Goal: Task Accomplishment & Management: Manage account settings

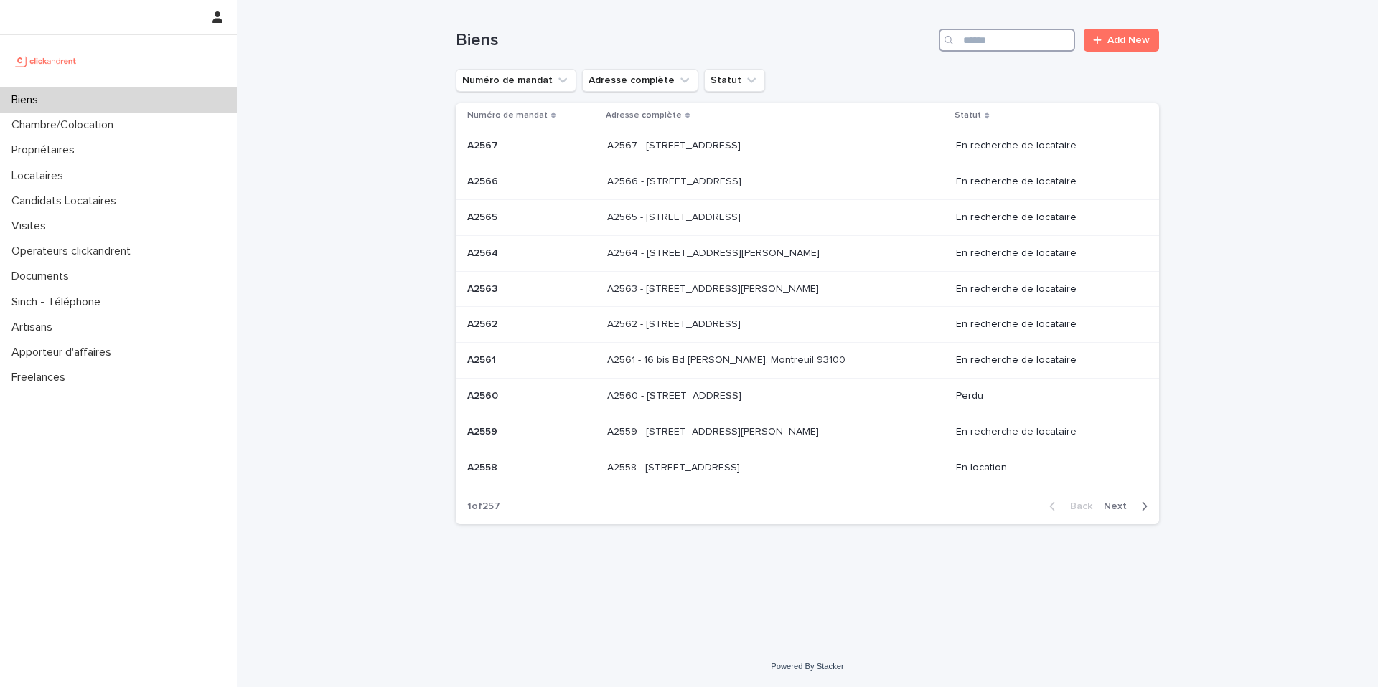
click at [1034, 42] on input "Search" at bounding box center [1007, 40] width 136 height 23
paste input "*****"
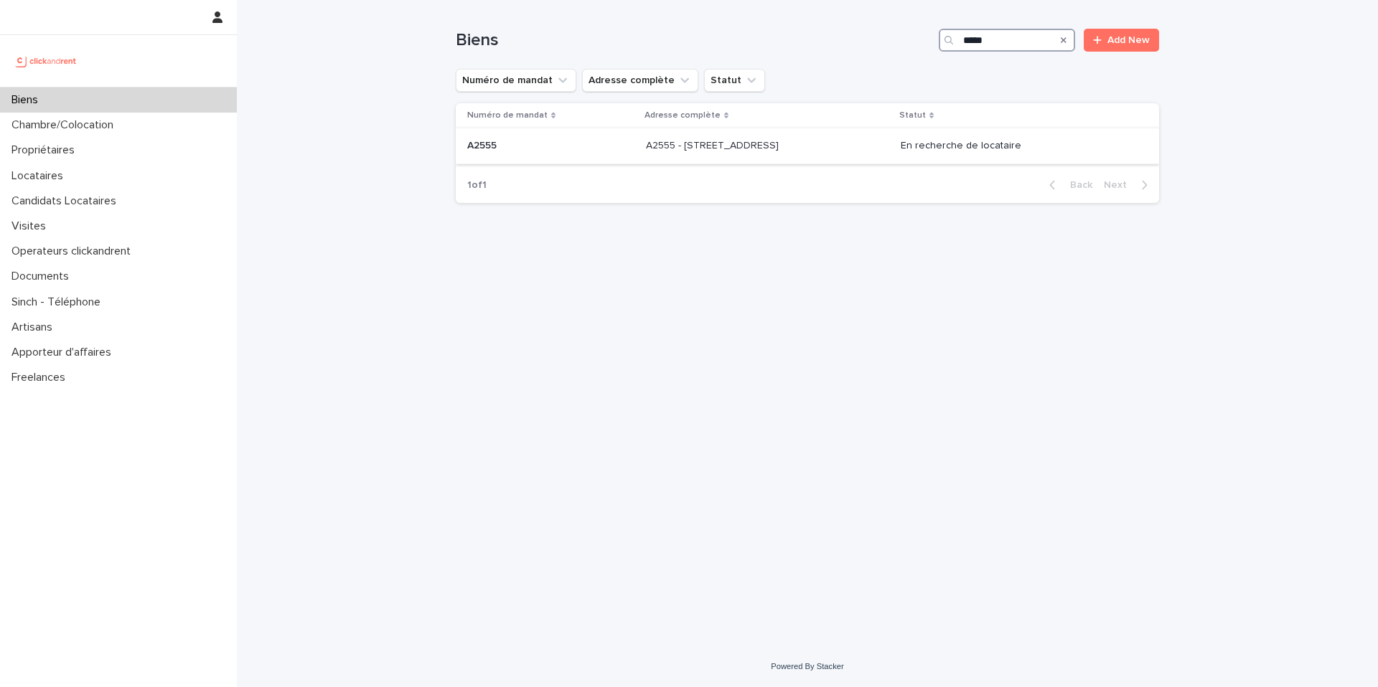
type input "*****"
click at [827, 149] on p at bounding box center [765, 146] width 239 height 12
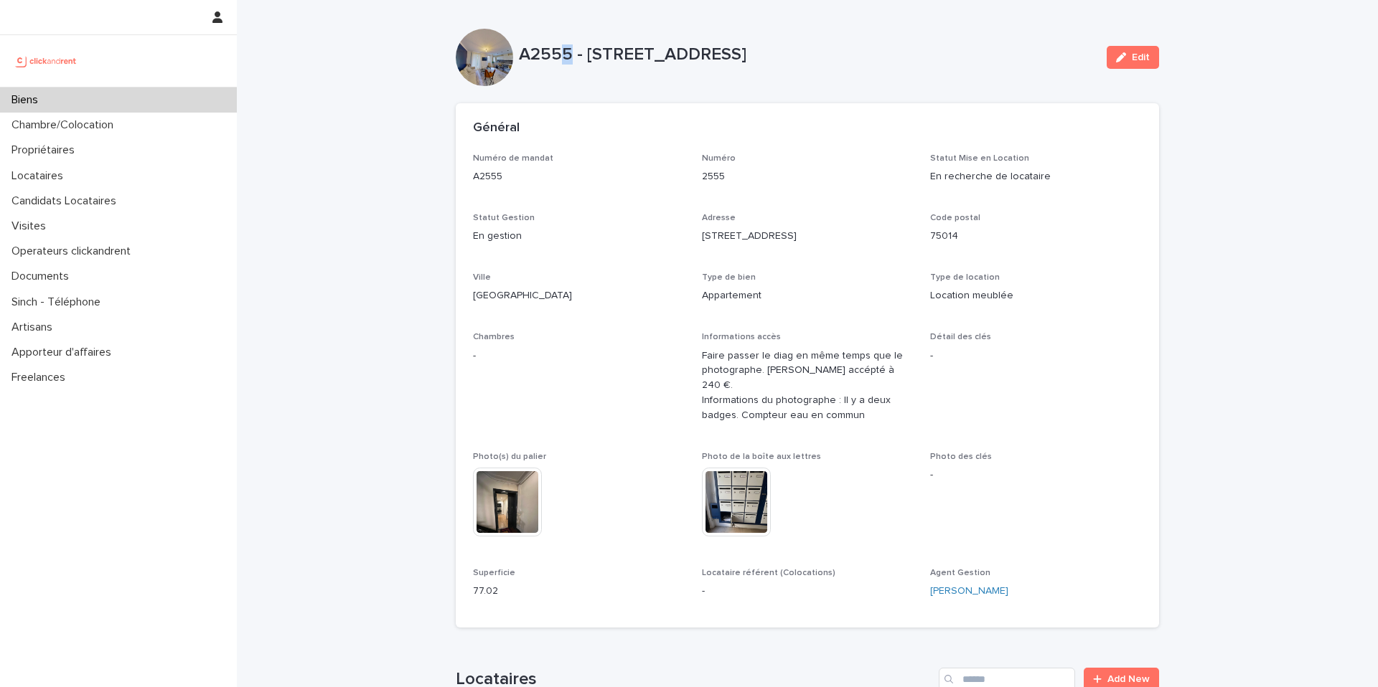
drag, startPoint x: 565, startPoint y: 55, endPoint x: 558, endPoint y: 54, distance: 7.9
click at [558, 54] on p "A2555 - 45 rue d'Alésia, Paris 75014" at bounding box center [807, 54] width 576 height 21
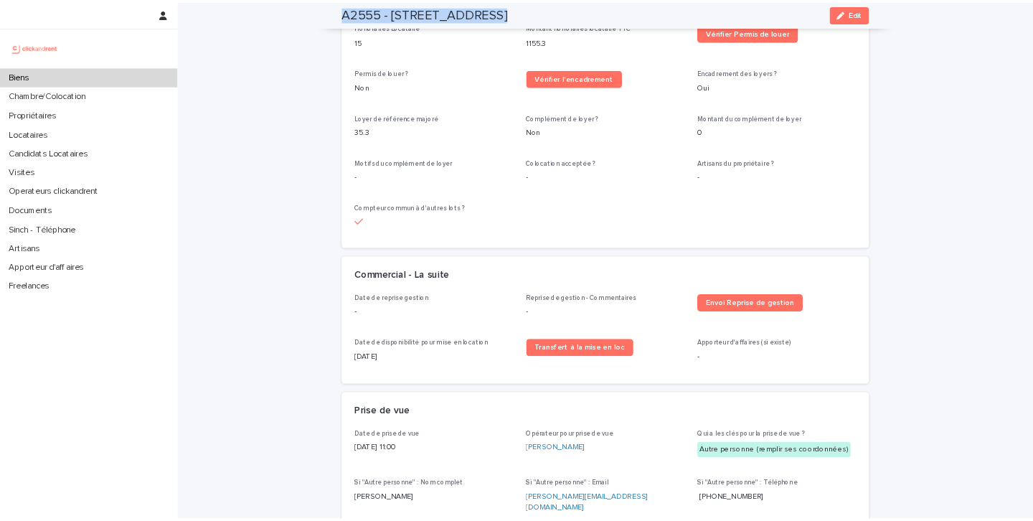
scroll to position [1854, 0]
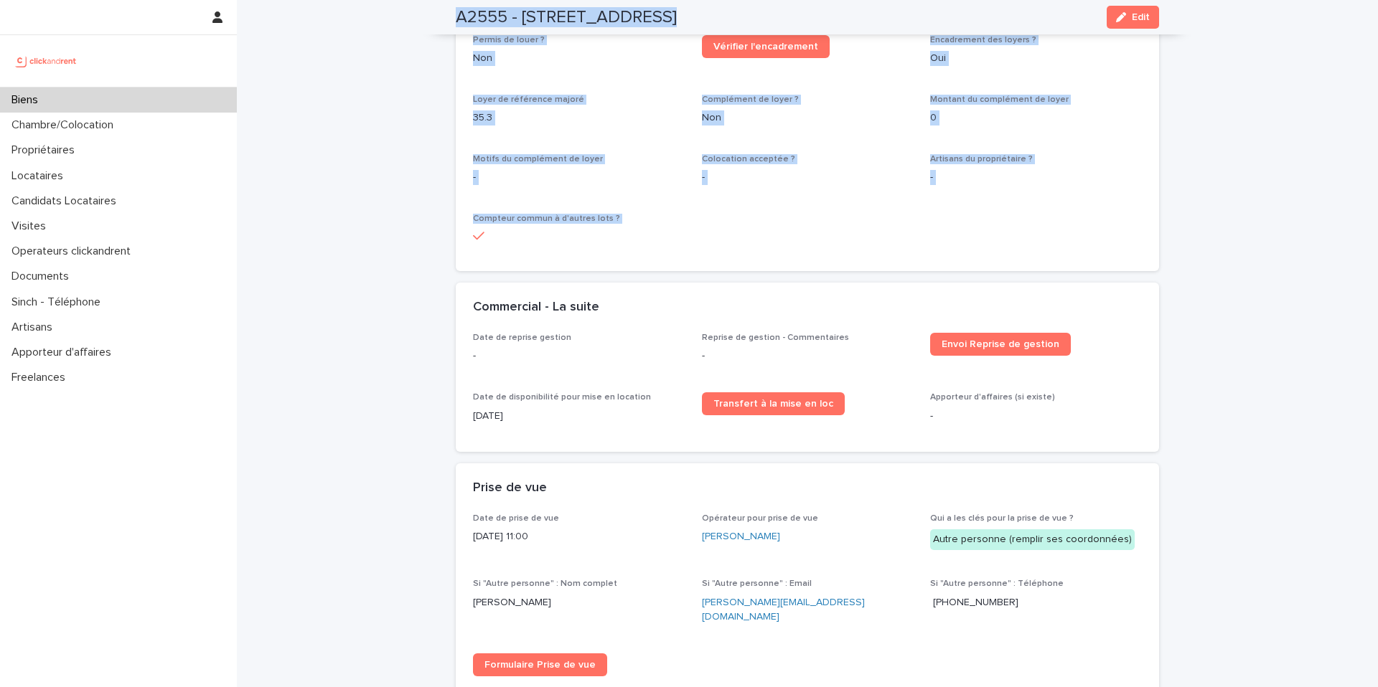
drag, startPoint x: 455, startPoint y: 16, endPoint x: 806, endPoint y: 263, distance: 429.6
copy div "A2555 - 45 rue d'Alésia, Paris 75014 Edit A2555 - 45 rue d'Alésia, Paris 75014 …"
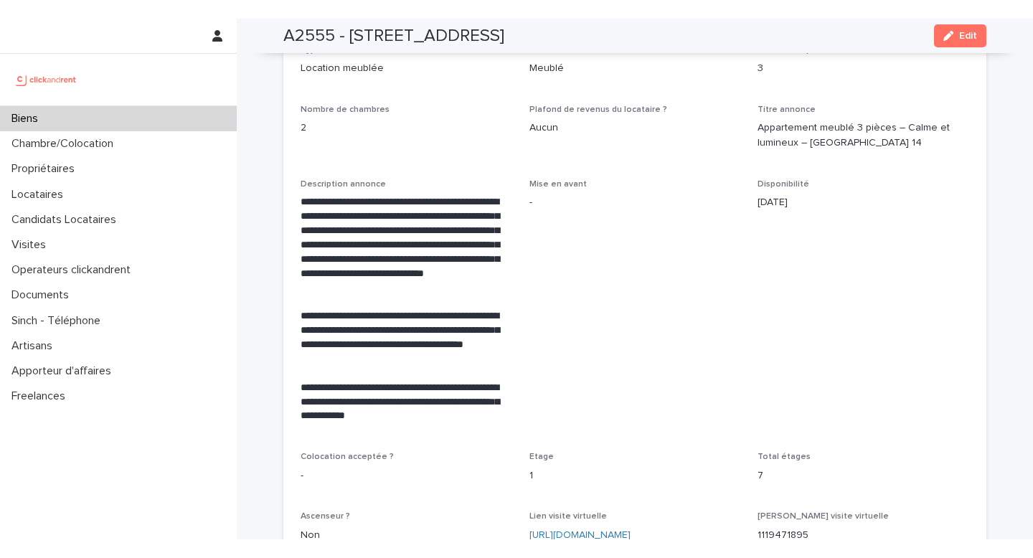
scroll to position [2602, 0]
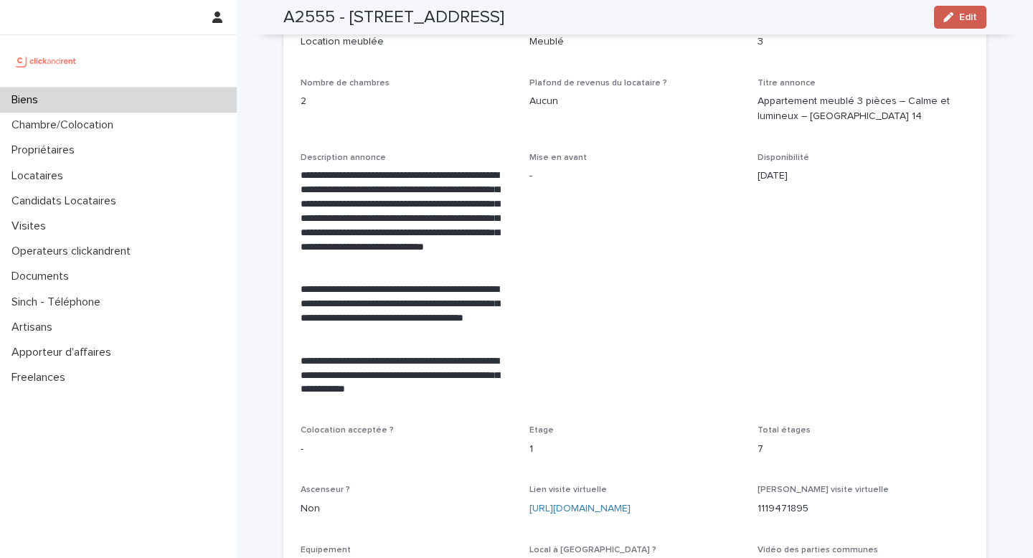
click at [948, 24] on button "Edit" at bounding box center [960, 17] width 52 height 23
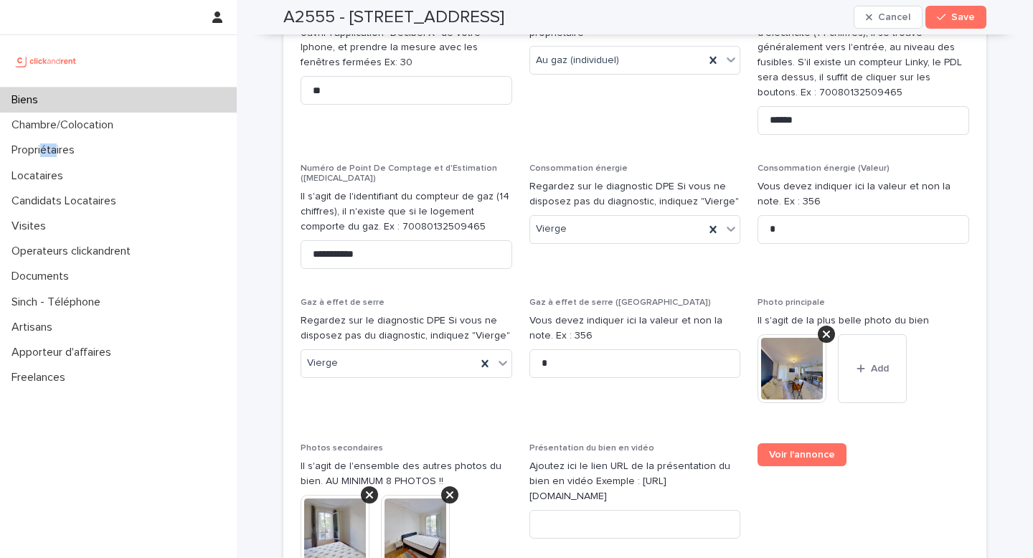
scroll to position [5541, 0]
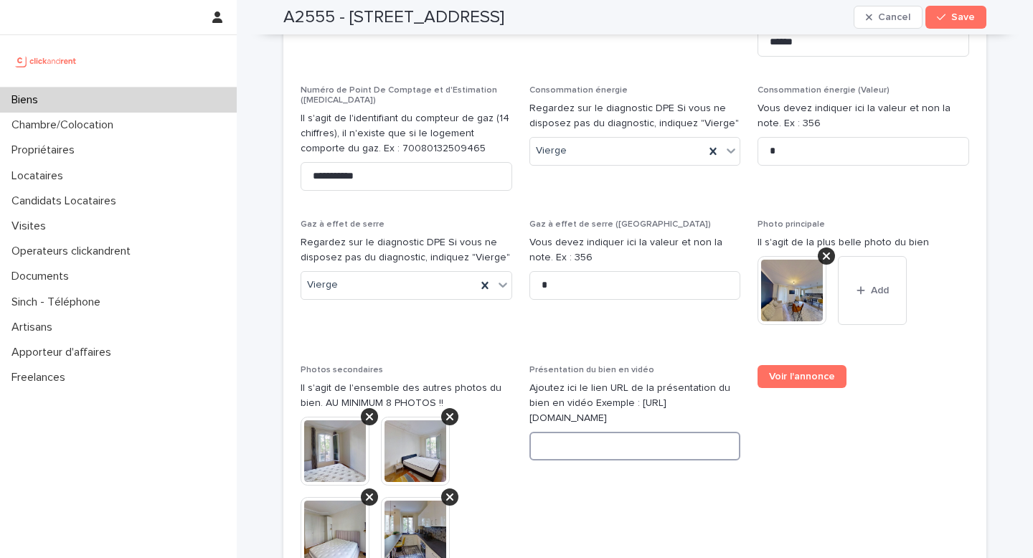
click at [626, 432] on input at bounding box center [636, 446] width 212 height 29
paste input "**********"
type input "**********"
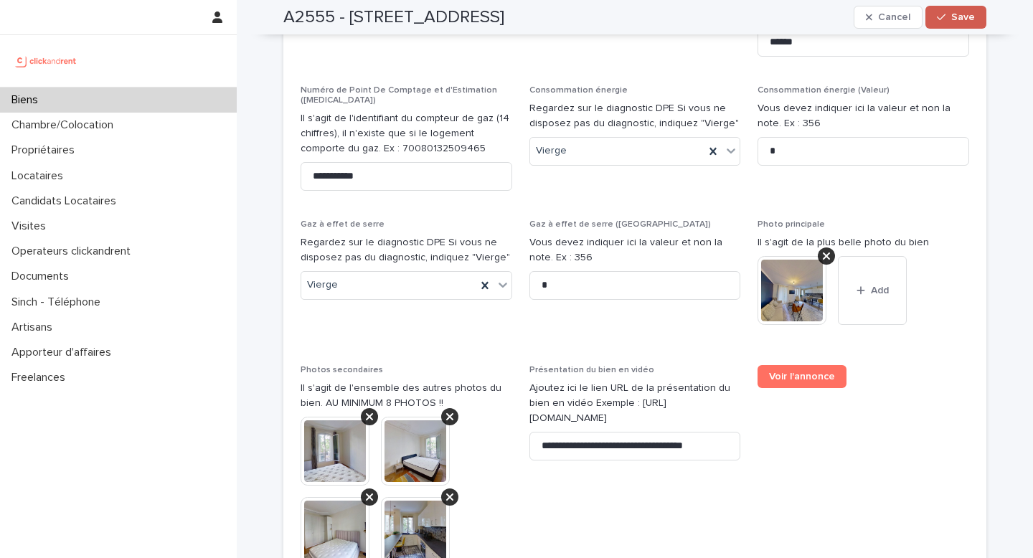
click at [944, 16] on div "button" at bounding box center [944, 17] width 14 height 10
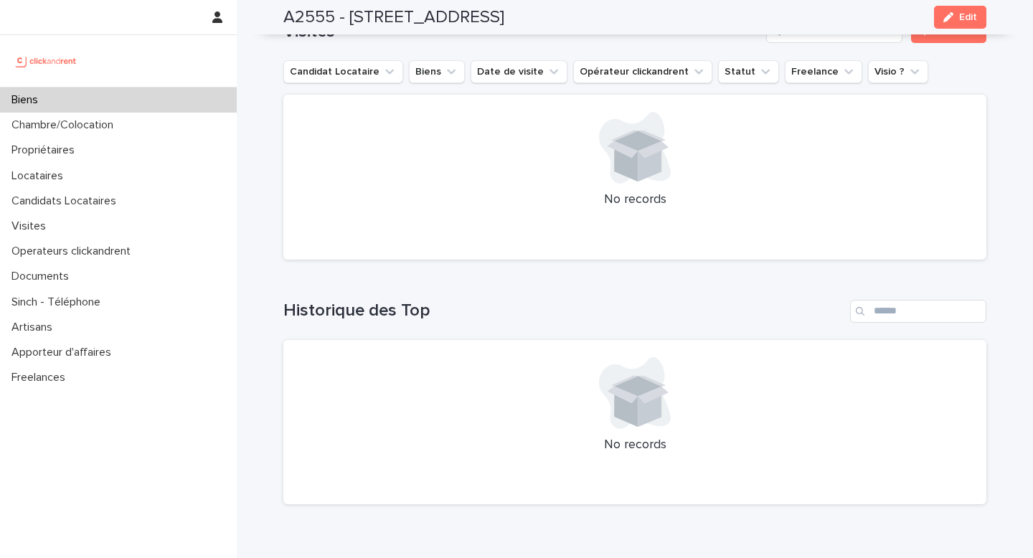
scroll to position [5274, 0]
click at [947, 14] on icon "button" at bounding box center [949, 17] width 10 height 10
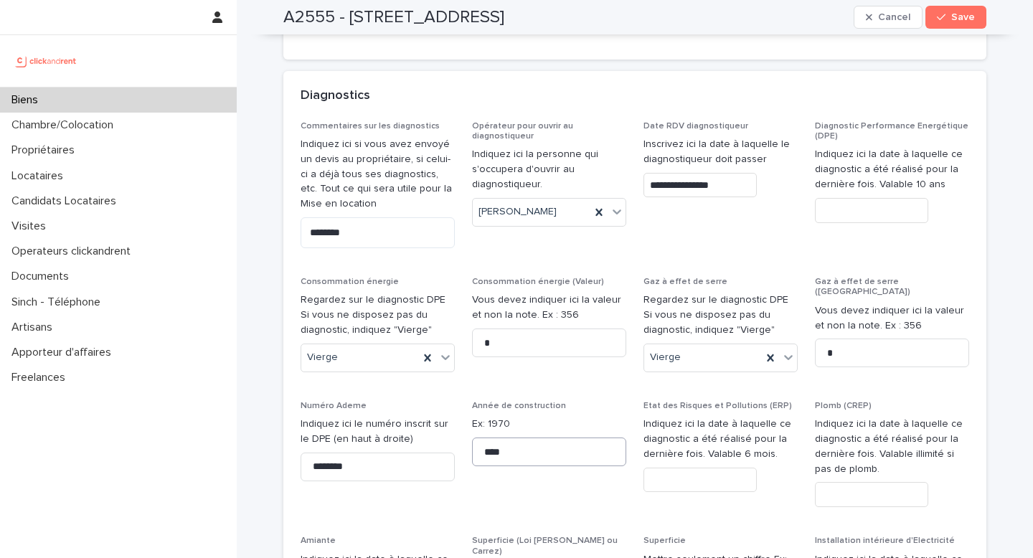
scroll to position [6953, 0]
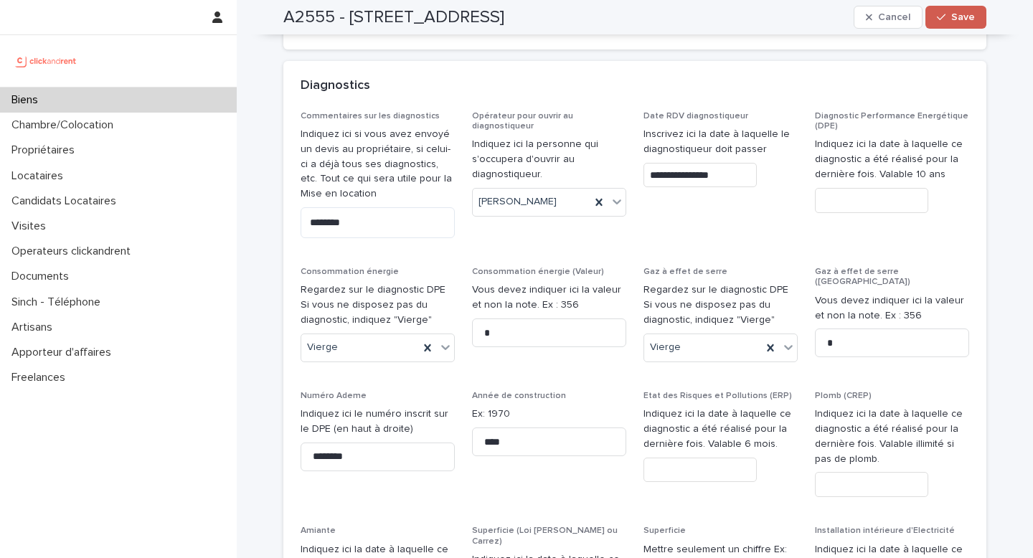
click at [952, 22] on span "Save" at bounding box center [963, 17] width 24 height 10
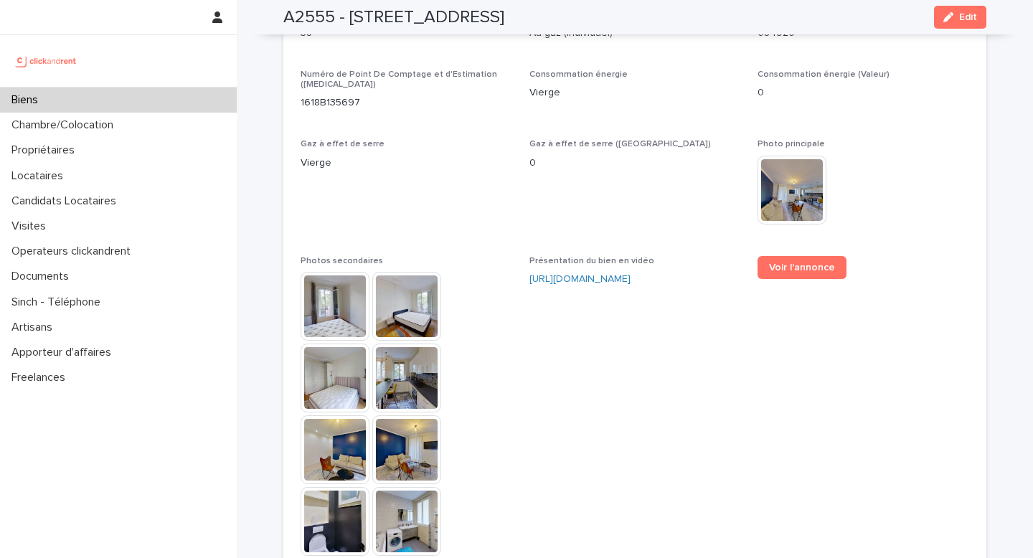
scroll to position [3639, 0]
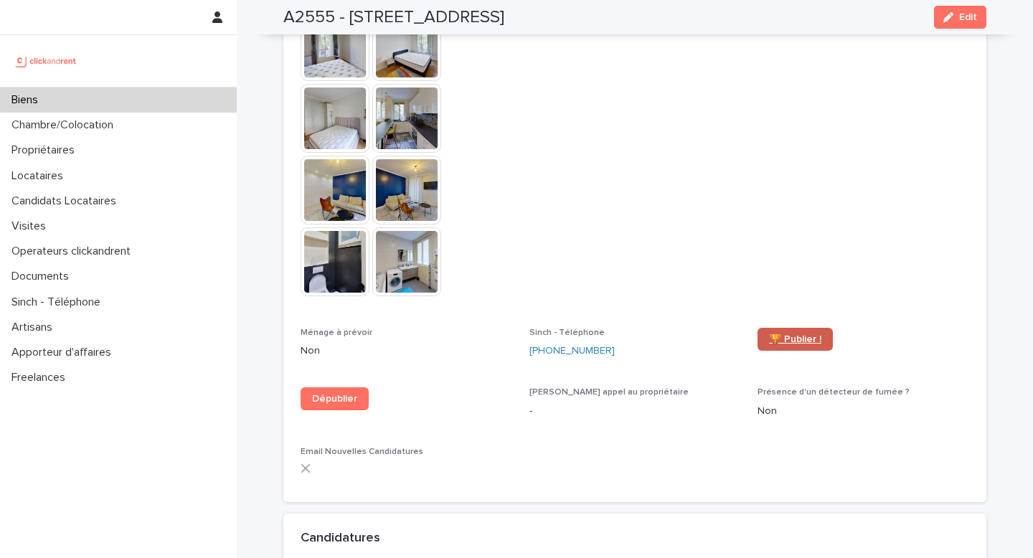
click at [796, 334] on span "🏆 Publier !" at bounding box center [795, 339] width 52 height 10
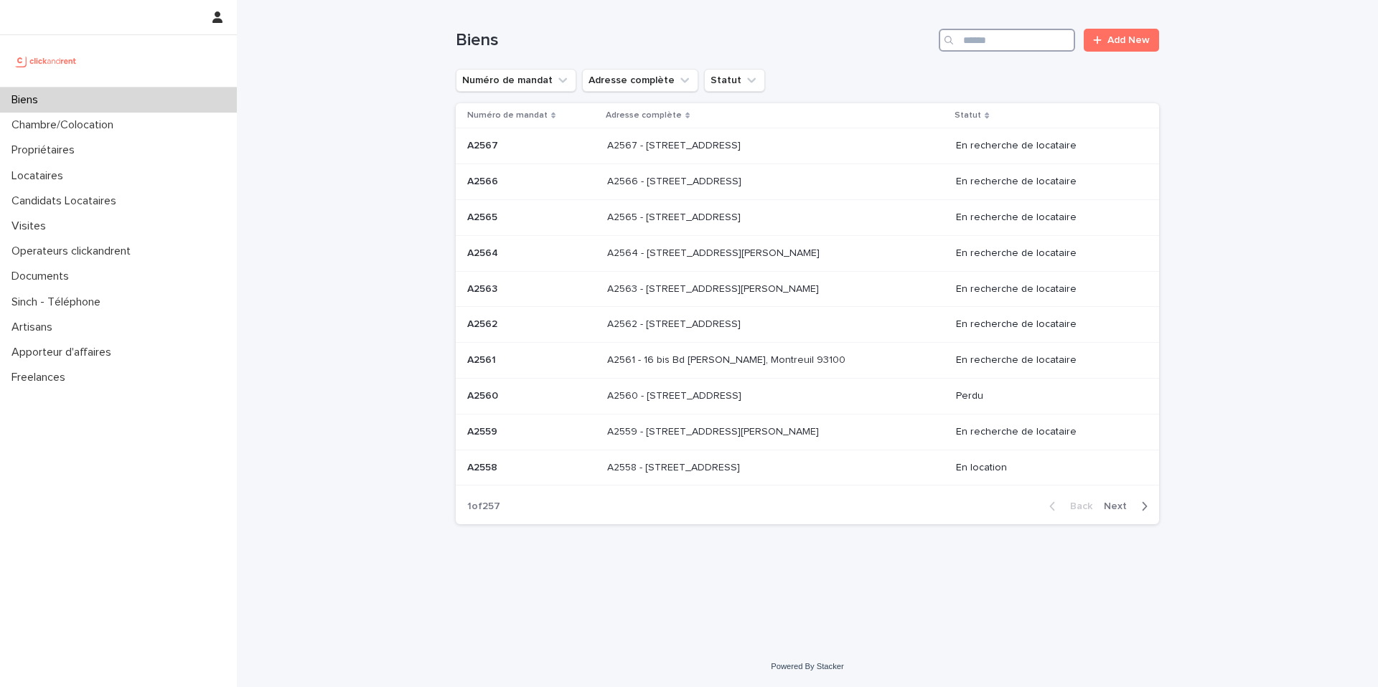
click at [1040, 39] on input "Search" at bounding box center [1007, 40] width 136 height 23
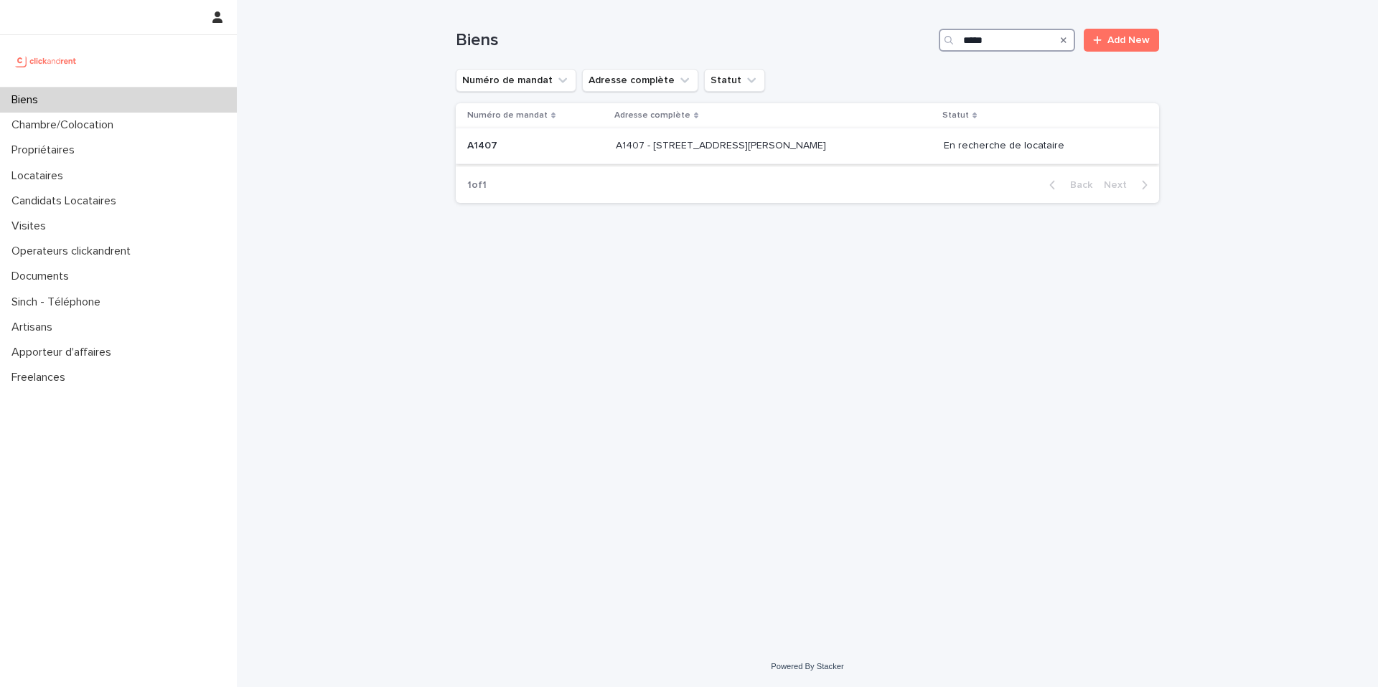
type input "*****"
click at [895, 151] on div "A1407 - 15 Rue du Docteur Fillioux, Villiers-sur-Marne 94350 A1407 - 15 Rue du …" at bounding box center [774, 146] width 316 height 24
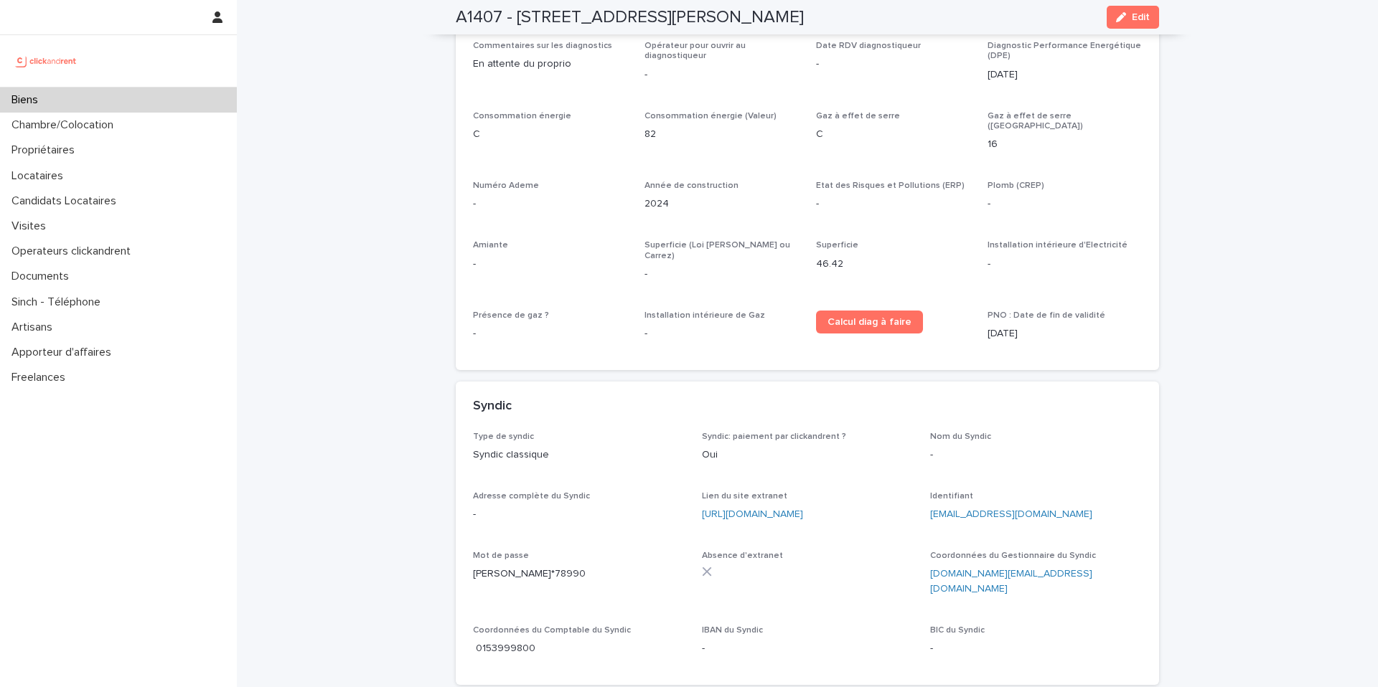
scroll to position [4960, 0]
drag, startPoint x: 497, startPoint y: 19, endPoint x: 446, endPoint y: 20, distance: 50.2
click at [446, 20] on div "A1407 - 15 Rue du Docteur Fillioux, Villiers-sur-Marne 94350 Edit" at bounding box center [807, 17] width 772 height 34
copy h2 "A1407"
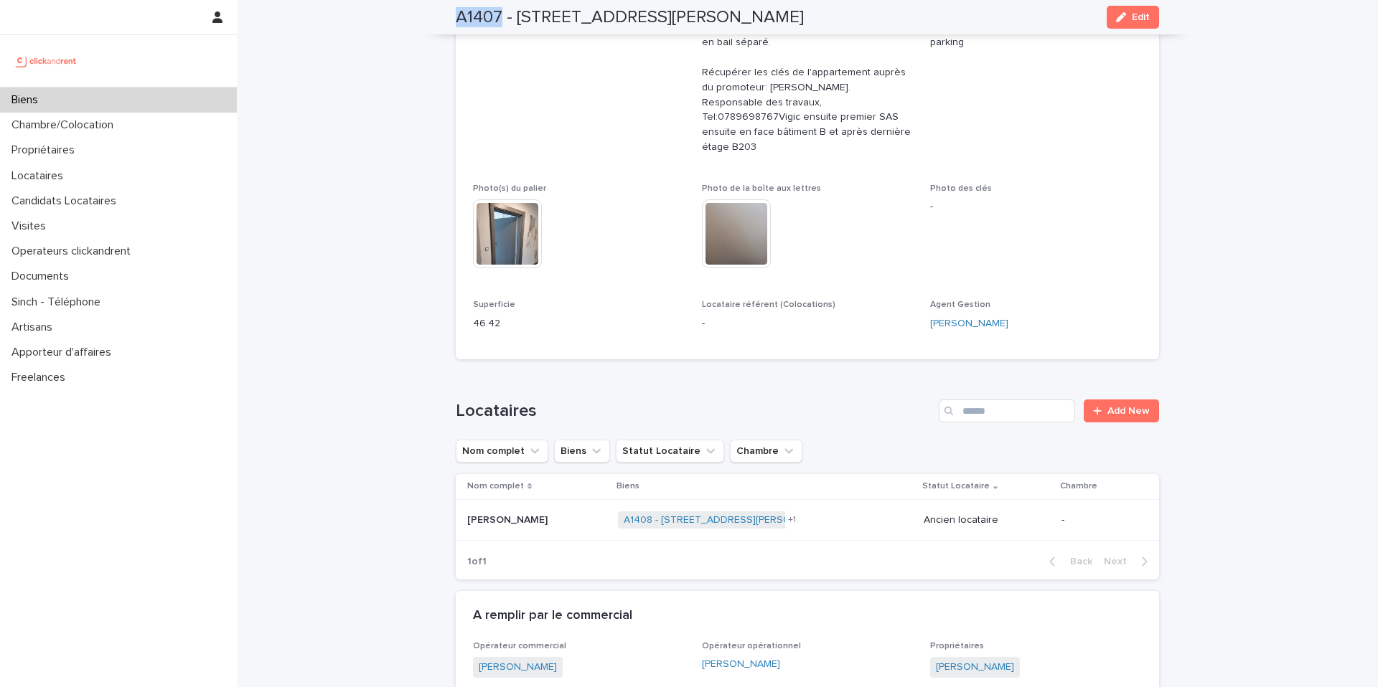
scroll to position [327, 0]
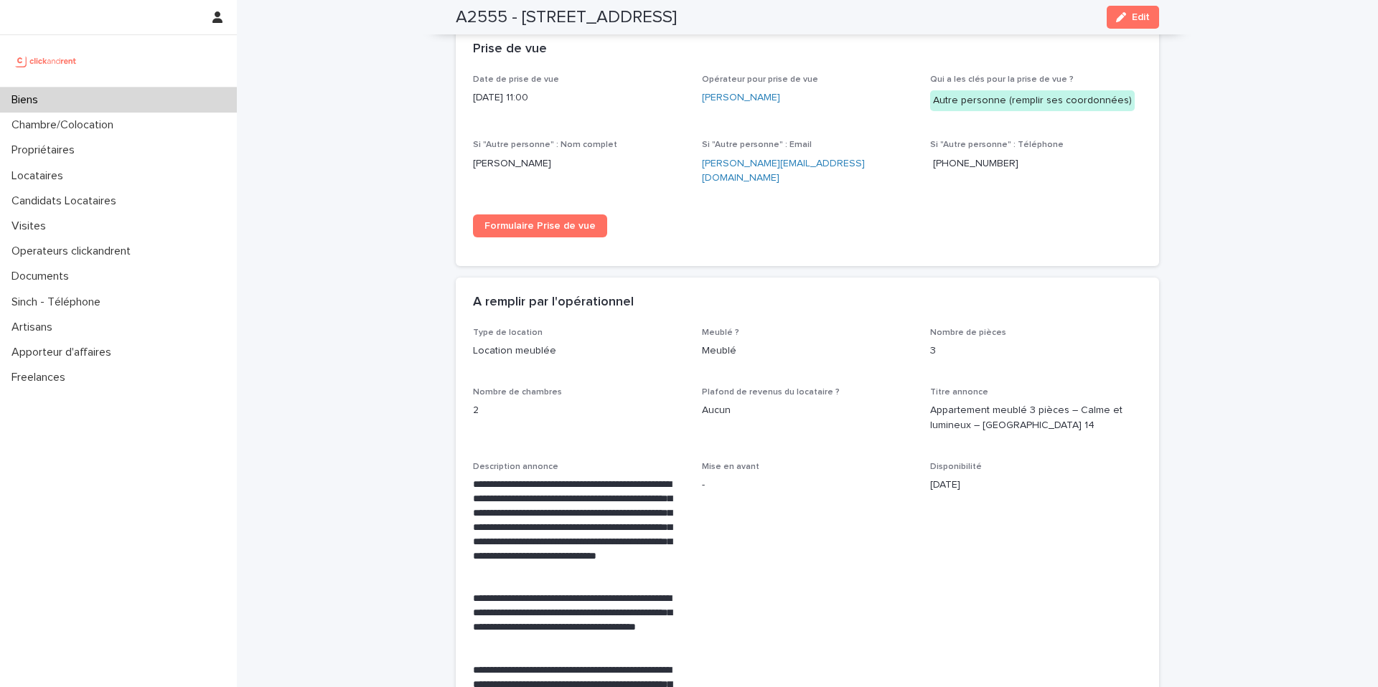
scroll to position [2293, 0]
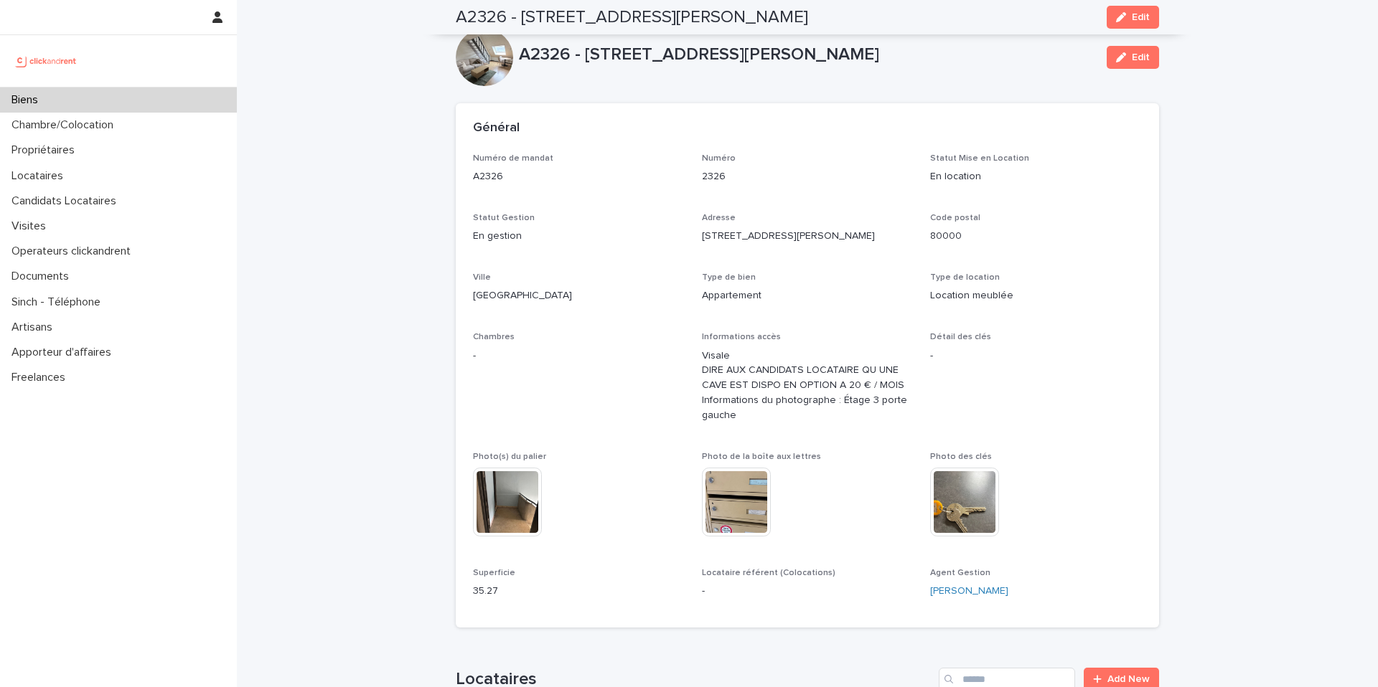
scroll to position [2737, 0]
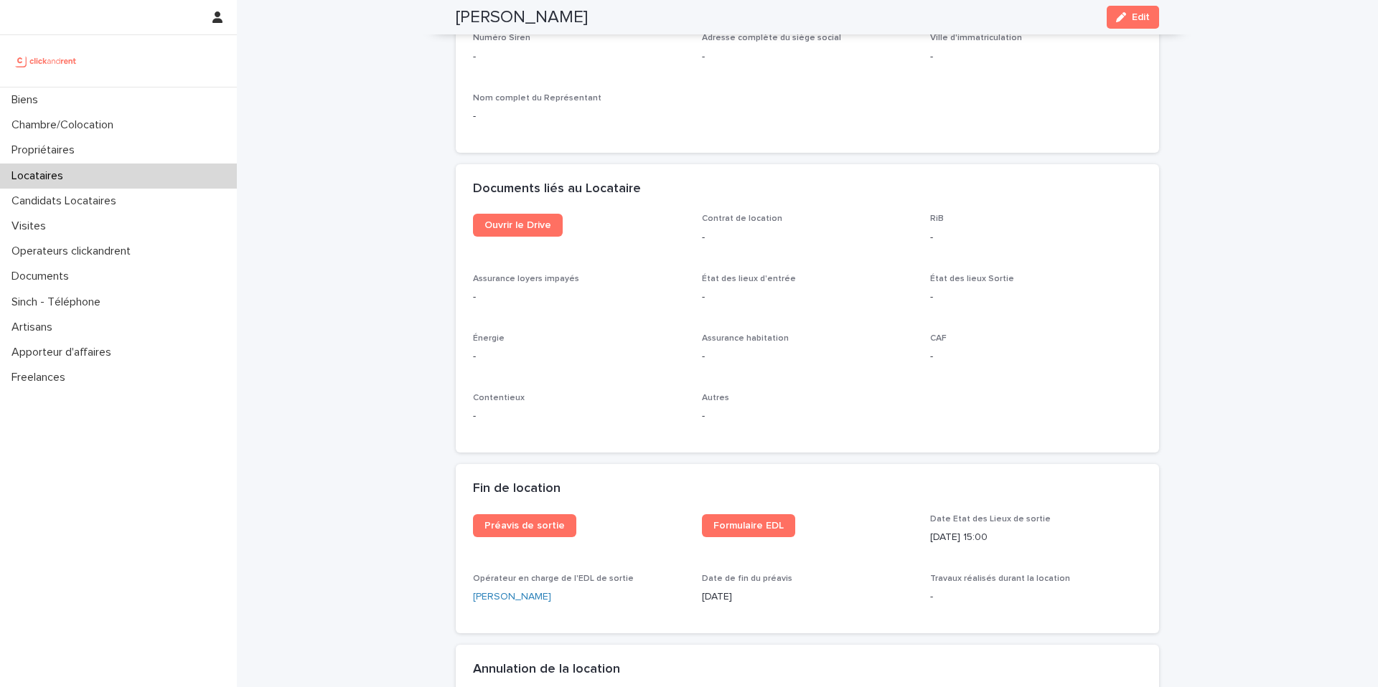
scroll to position [1422, 0]
